Goal: Communication & Community: Share content

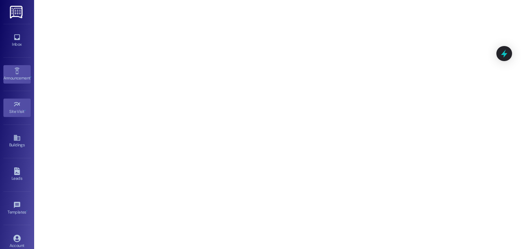
click at [11, 81] on div "Announcement •" at bounding box center [17, 78] width 34 height 7
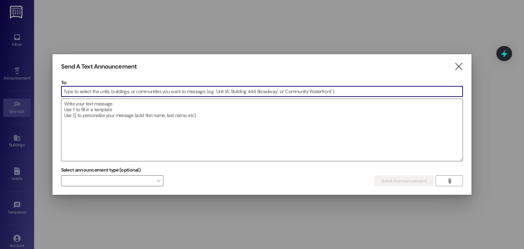
click at [110, 87] on input at bounding box center [261, 91] width 401 height 10
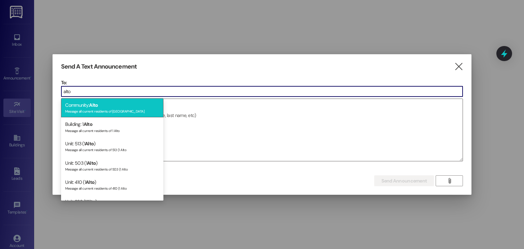
type input "alto"
click at [110, 103] on div "Community: Alto Message all current residents of [GEOGRAPHIC_DATA]" at bounding box center [112, 107] width 102 height 19
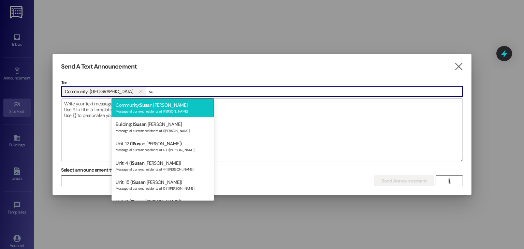
type input "su"
click at [139, 108] on div "Message all current residents of [PERSON_NAME]" at bounding box center [163, 111] width 94 height 6
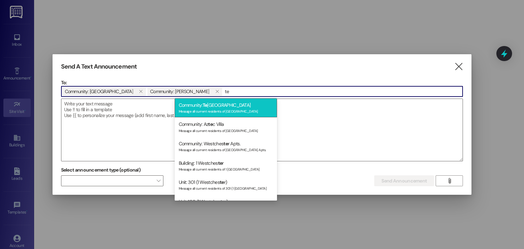
type input "te"
click at [203, 110] on div "Message all current residents of [GEOGRAPHIC_DATA]" at bounding box center [226, 111] width 94 height 6
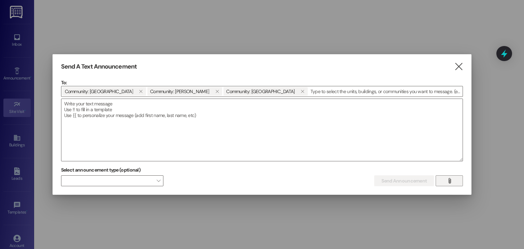
click at [445, 176] on span "" at bounding box center [449, 181] width 8 height 10
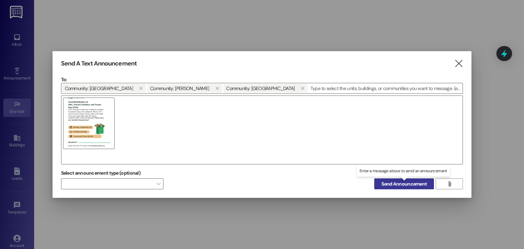
click at [413, 183] on span "Send Announcement" at bounding box center [403, 183] width 45 height 7
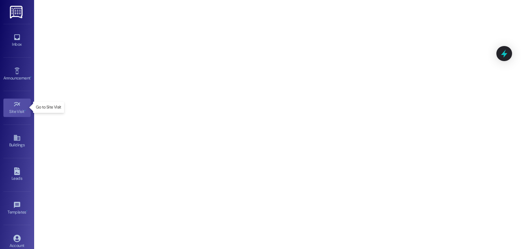
click at [21, 108] on div "Site Visit •" at bounding box center [17, 111] width 34 height 7
click at [26, 70] on link "Announcement •" at bounding box center [16, 74] width 27 height 18
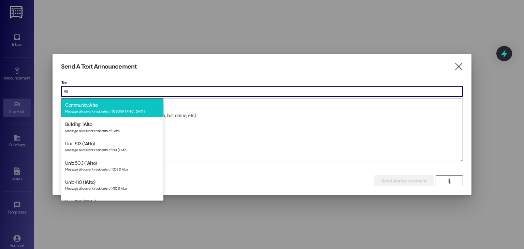
type input "Alt"
click at [125, 101] on div "Community: Alt o Message all current residents of [GEOGRAPHIC_DATA]" at bounding box center [112, 107] width 102 height 19
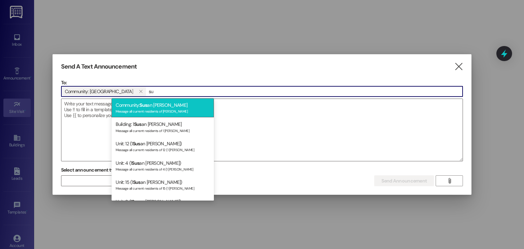
type input "su"
click at [141, 109] on div "Message all current residents of [PERSON_NAME]" at bounding box center [163, 111] width 94 height 6
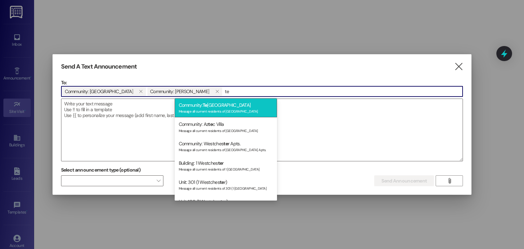
type input "te"
click at [200, 114] on div "Community: [GEOGRAPHIC_DATA] Message all current residents of [GEOGRAPHIC_DATA]" at bounding box center [226, 107] width 102 height 19
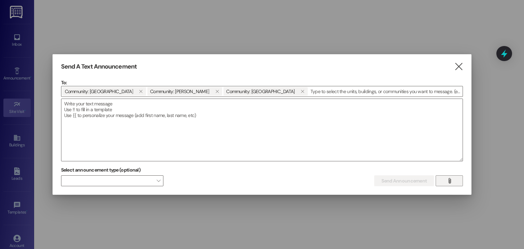
click at [445, 183] on button "" at bounding box center [448, 180] width 27 height 11
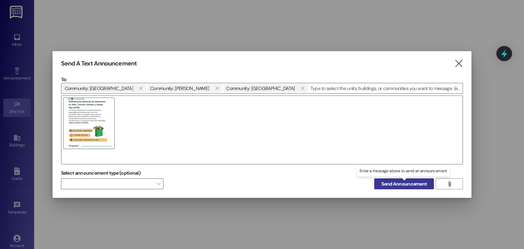
click at [421, 189] on button "Send Announcement" at bounding box center [404, 183] width 60 height 11
click at [421, 189] on button "Sending..." at bounding box center [416, 183] width 35 height 11
